Goal: Task Accomplishment & Management: Manage account settings

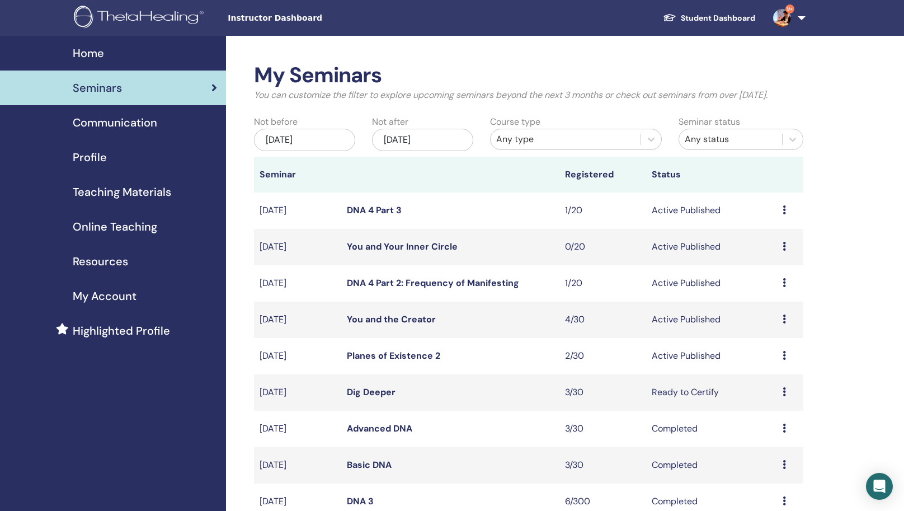
scroll to position [151, 0]
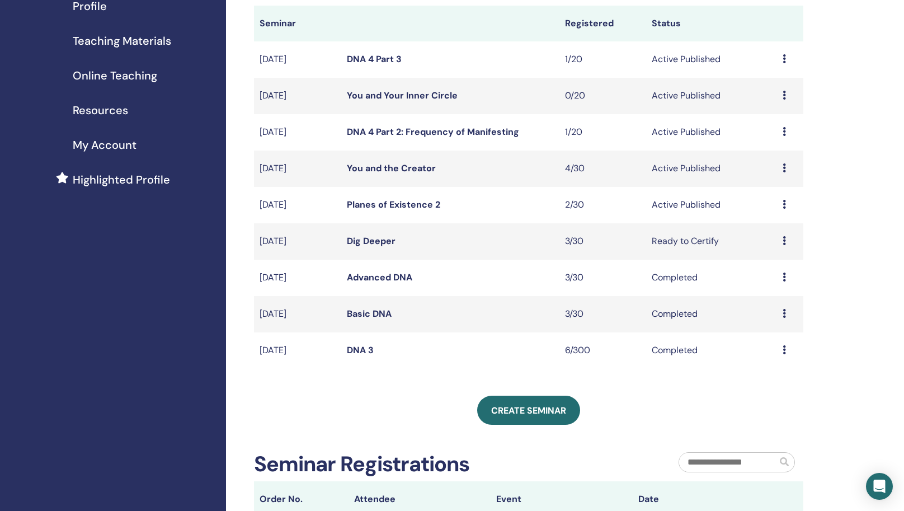
click at [863, 128] on div "My Seminars You can customize the filter to explore upcoming seminars beyond th…" at bounding box center [565, 363] width 678 height 956
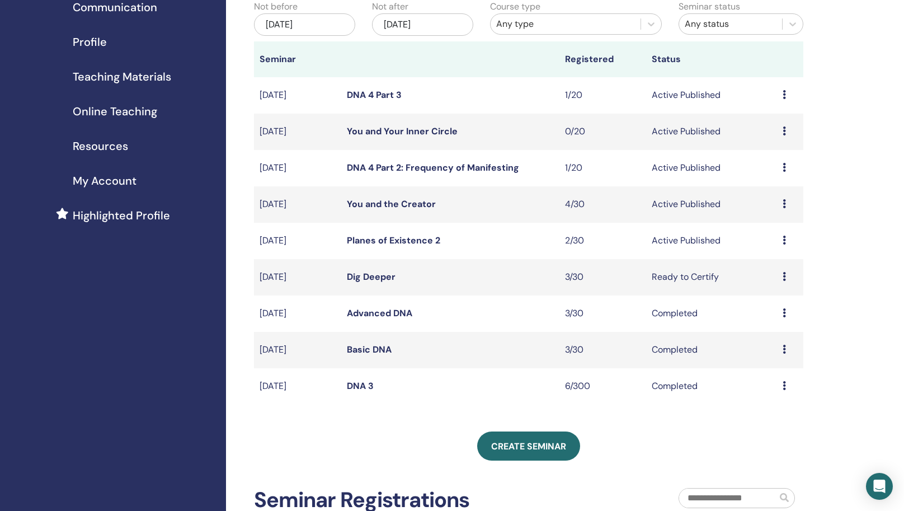
scroll to position [105, 0]
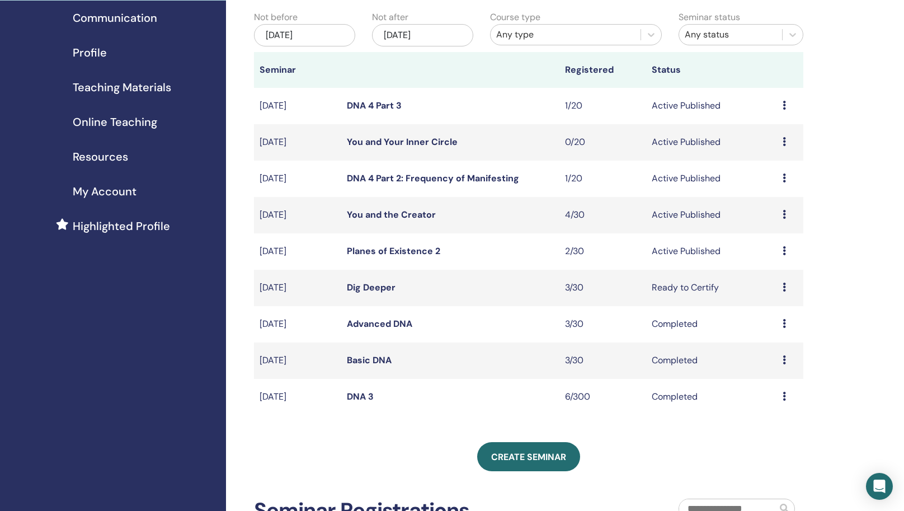
click at [441, 184] on link "DNA 4 Part 2: Frequency of Manifesting" at bounding box center [433, 178] width 172 height 12
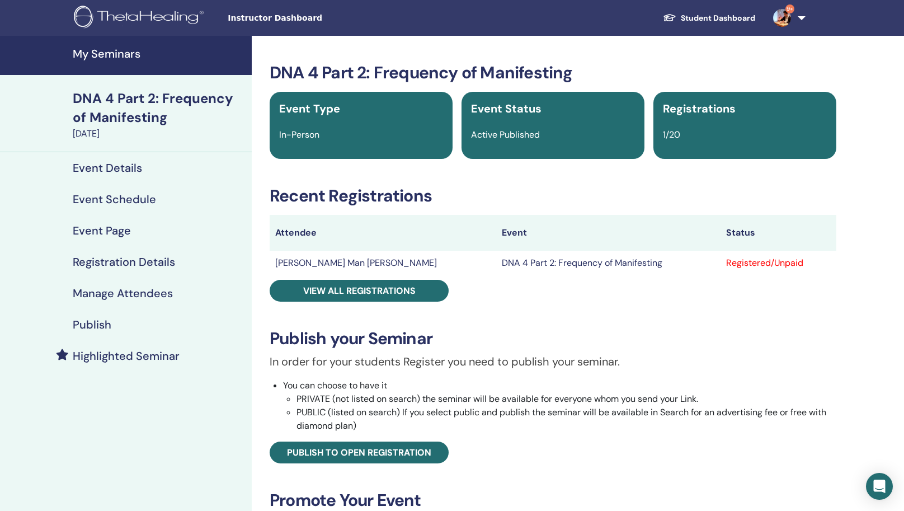
click at [194, 320] on div "Publish" at bounding box center [126, 324] width 234 height 13
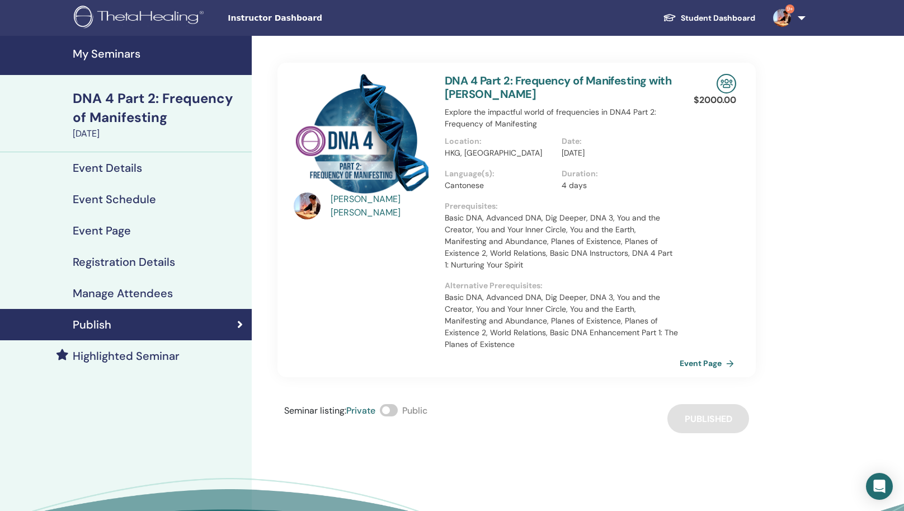
click at [700, 365] on link "Event Page" at bounding box center [708, 363] width 59 height 17
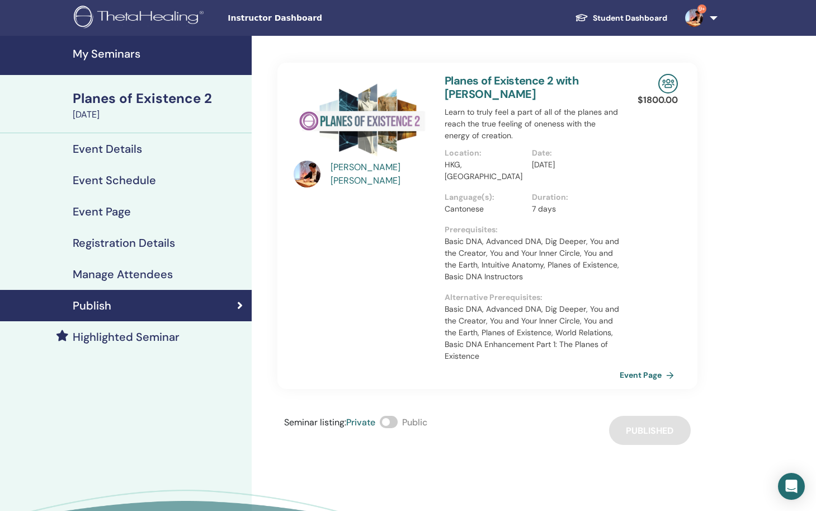
click at [163, 61] on link "My Seminars" at bounding box center [126, 55] width 252 height 39
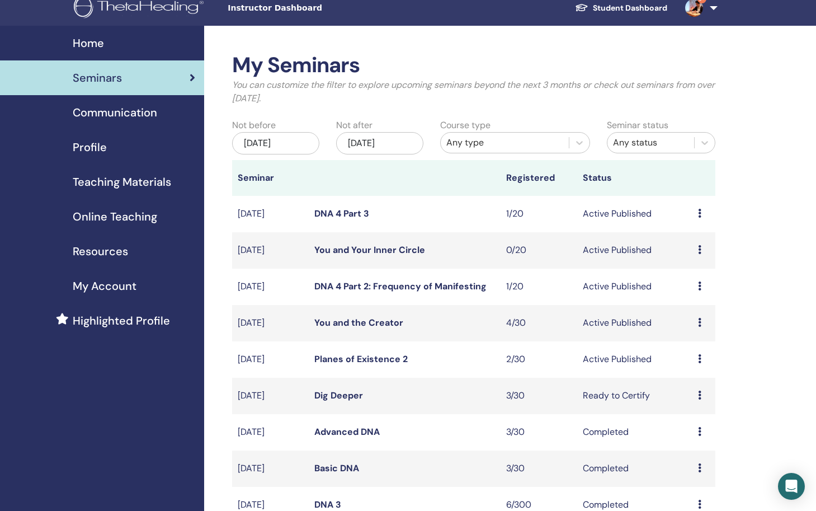
scroll to position [12, 0]
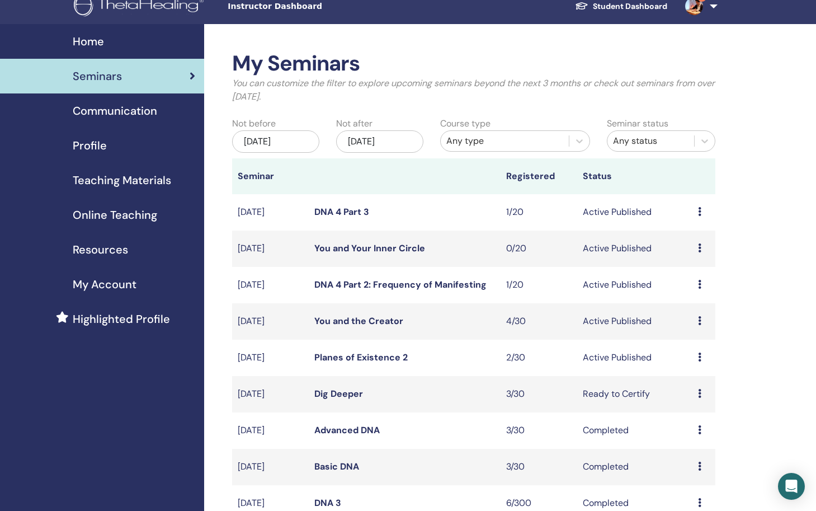
click at [379, 285] on link "DNA 4 Part 2: Frequency of Manifesting" at bounding box center [400, 285] width 172 height 12
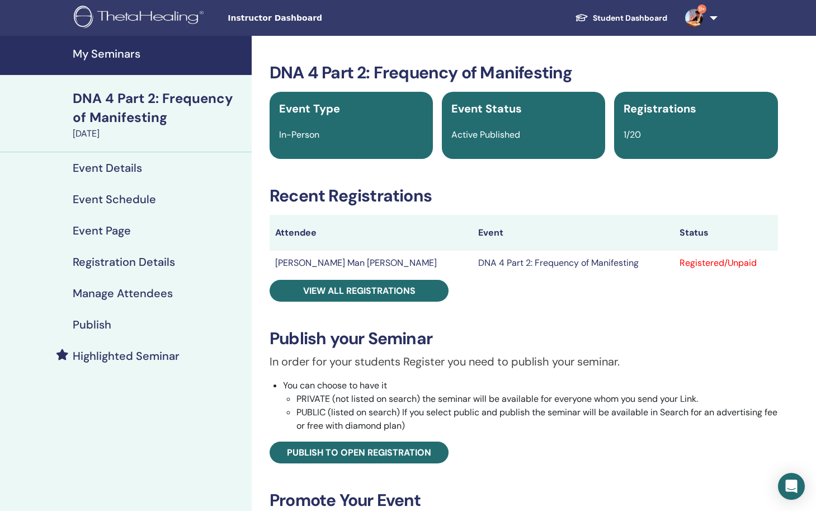
click at [200, 332] on link "Publish" at bounding box center [126, 324] width 252 height 31
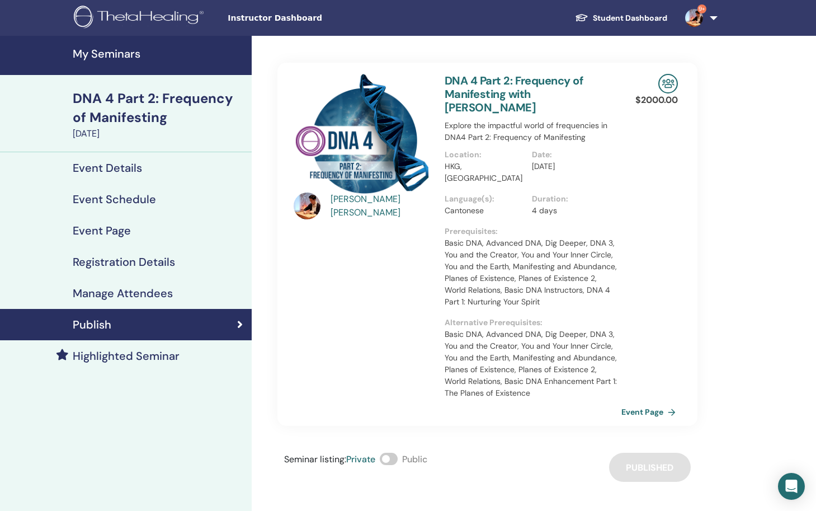
click at [645, 403] on link "Event Page" at bounding box center [650, 411] width 59 height 17
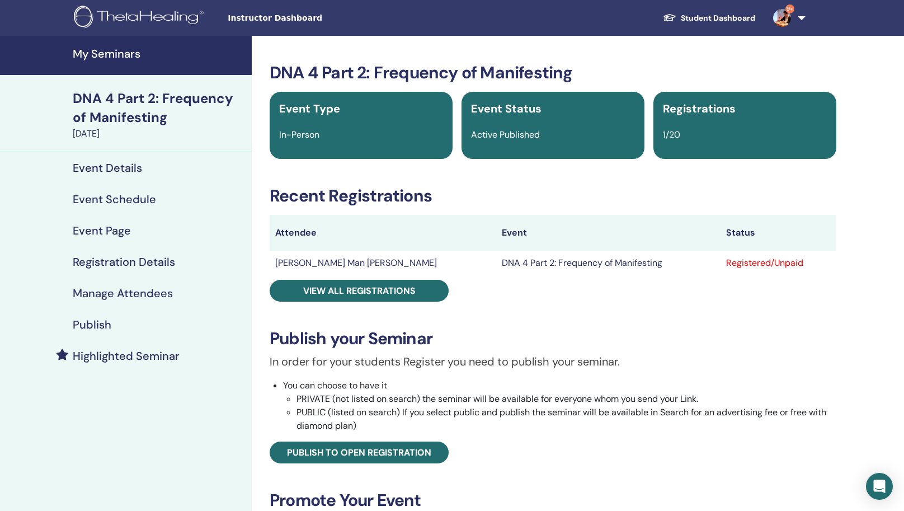
click at [194, 60] on link "My Seminars" at bounding box center [126, 55] width 252 height 39
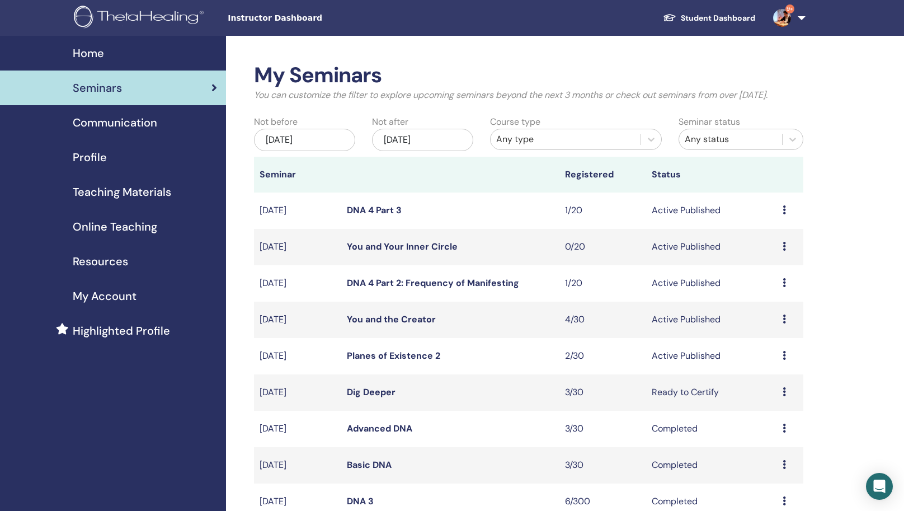
click at [393, 216] on link "DNA 4 Part 3" at bounding box center [374, 210] width 55 height 12
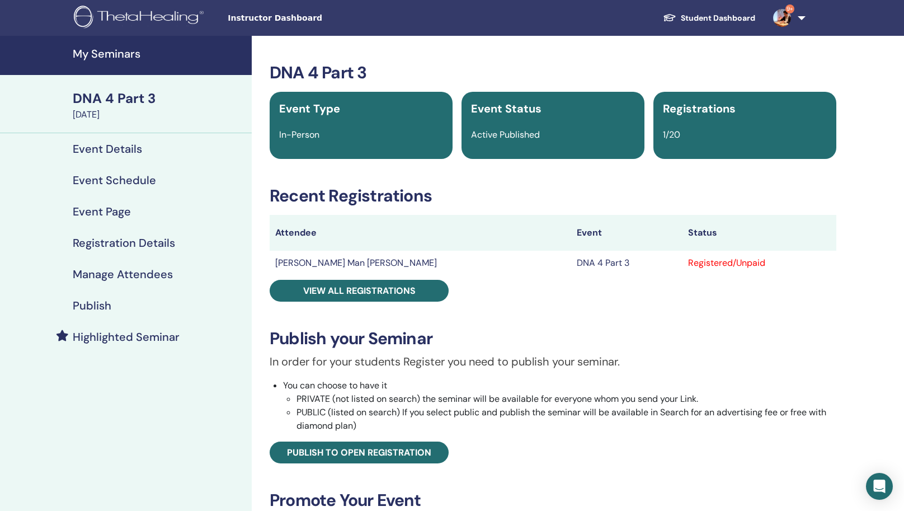
click at [109, 305] on h4 "Publish" at bounding box center [92, 305] width 39 height 13
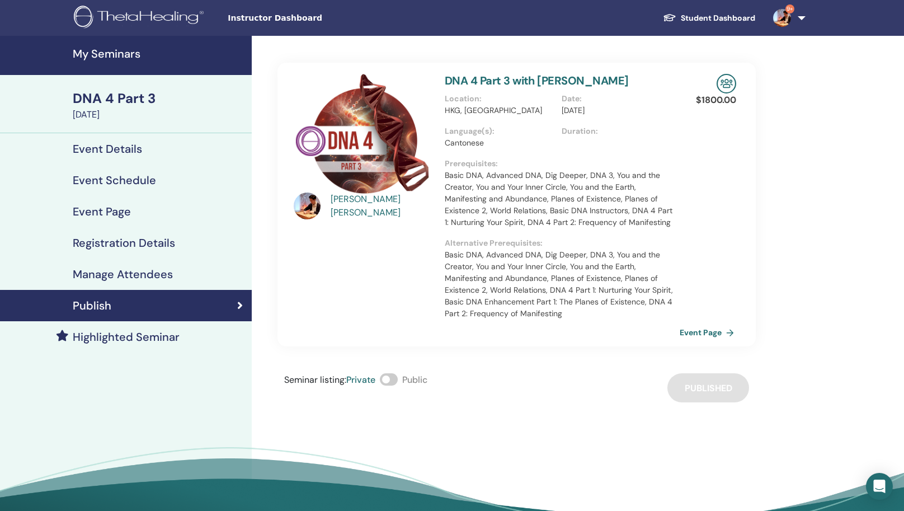
click at [704, 331] on link "Event Page" at bounding box center [708, 332] width 59 height 17
